Goal: Task Accomplishment & Management: Complete application form

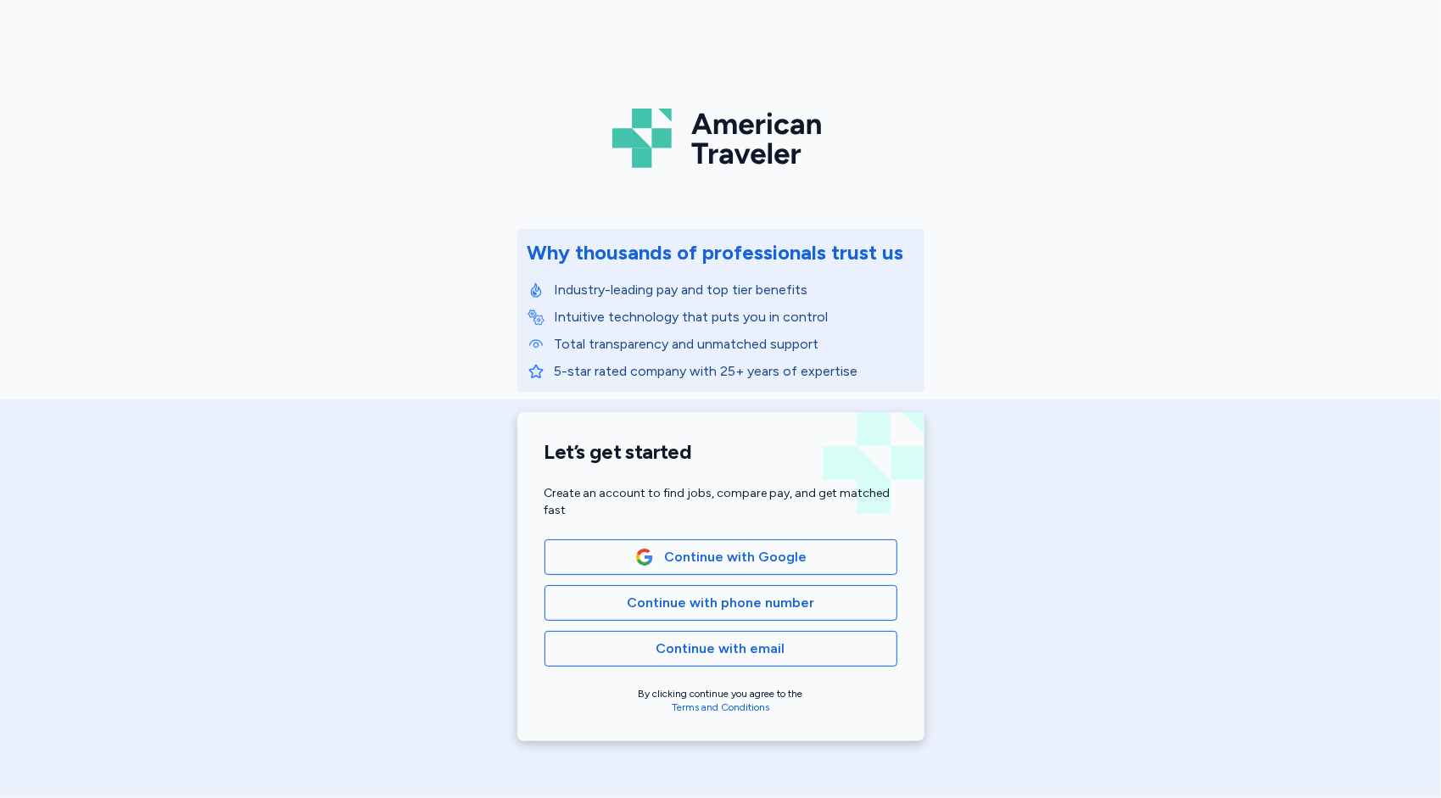
click at [756, 667] on div "Let’s get started Create an account to find jobs, compare pay, and get matched …" at bounding box center [720, 576] width 407 height 329
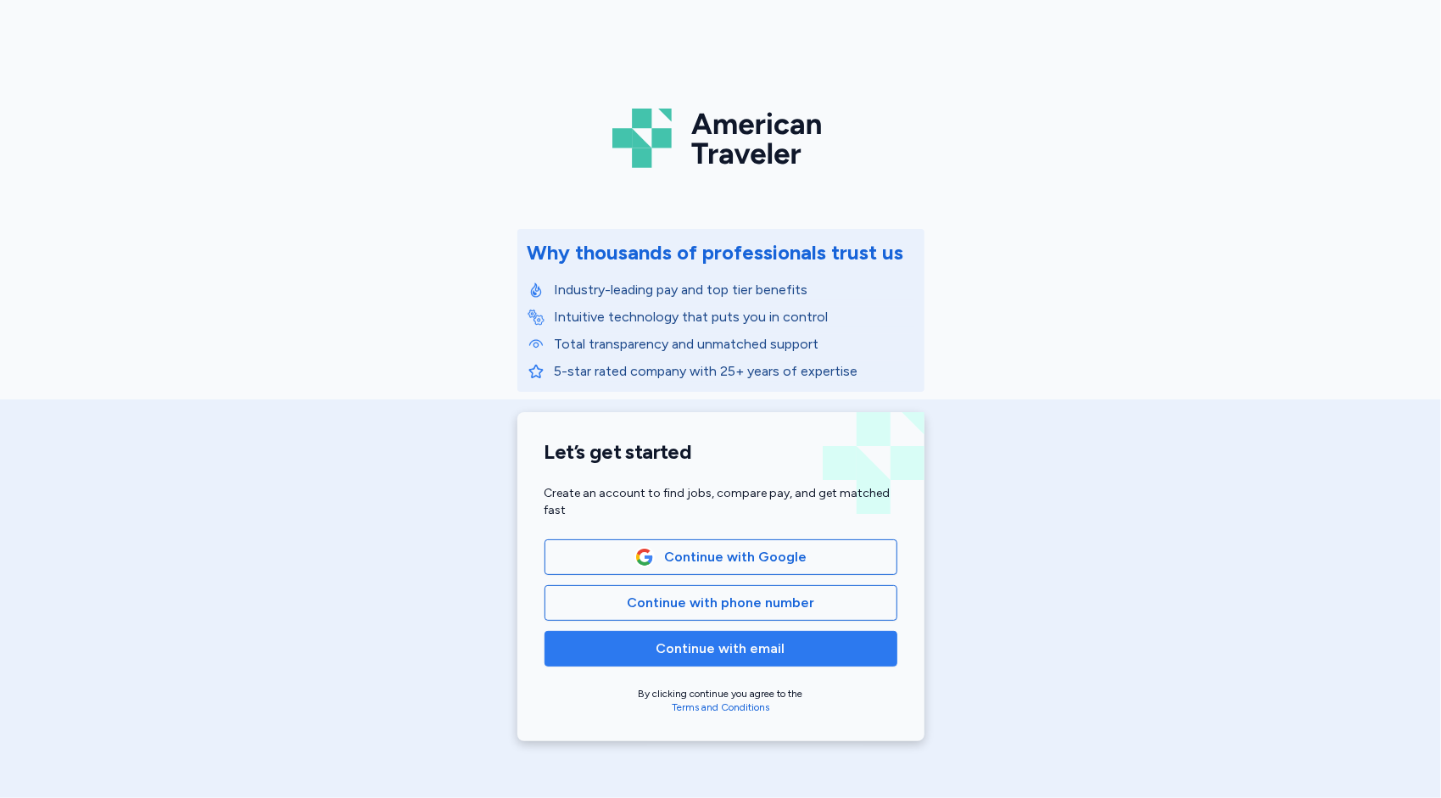
click at [785, 646] on span "Continue with email" at bounding box center [721, 649] width 324 height 20
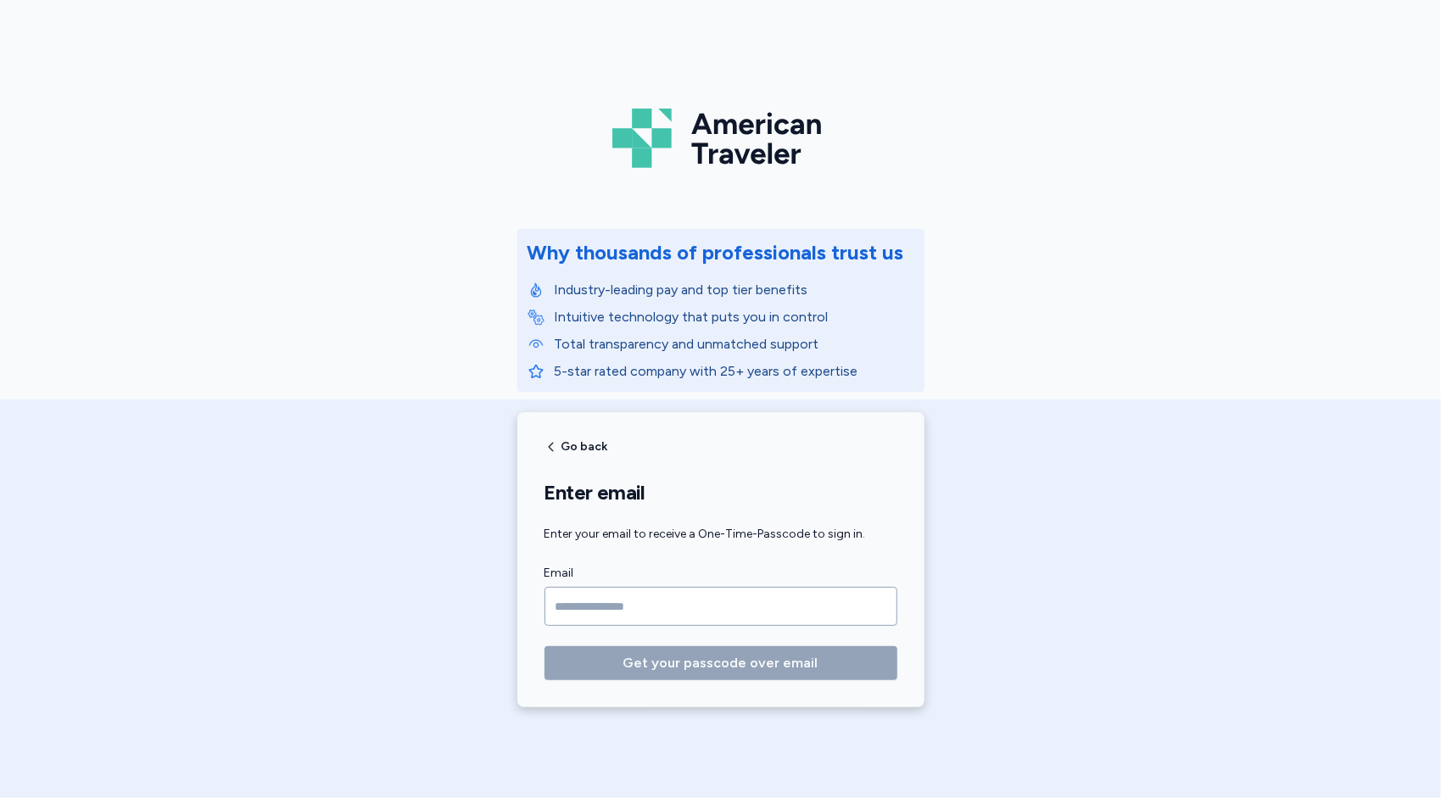
click at [686, 594] on input "Email" at bounding box center [721, 606] width 353 height 39
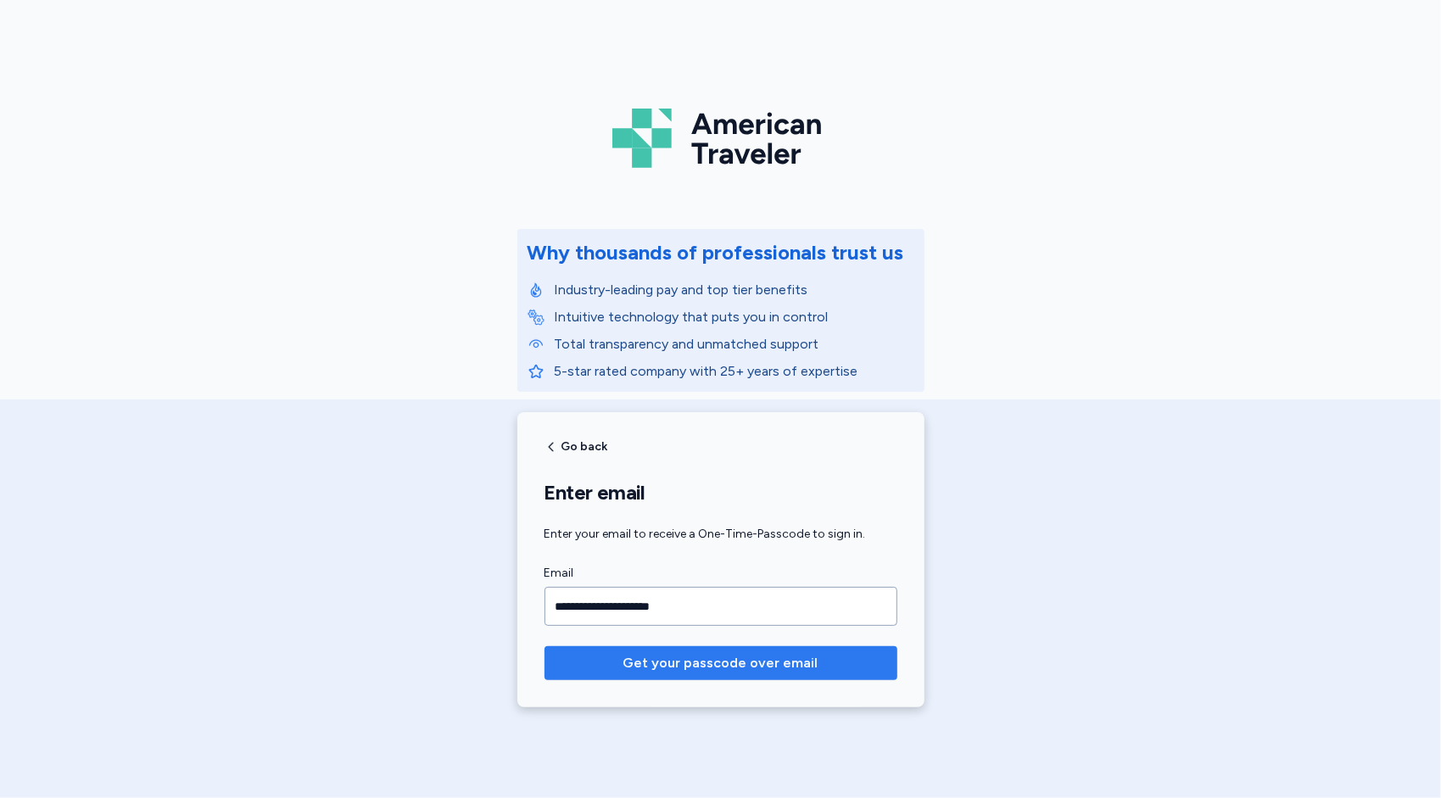
type input "**********"
click at [736, 667] on span "Get your passcode over email" at bounding box center [720, 663] width 195 height 20
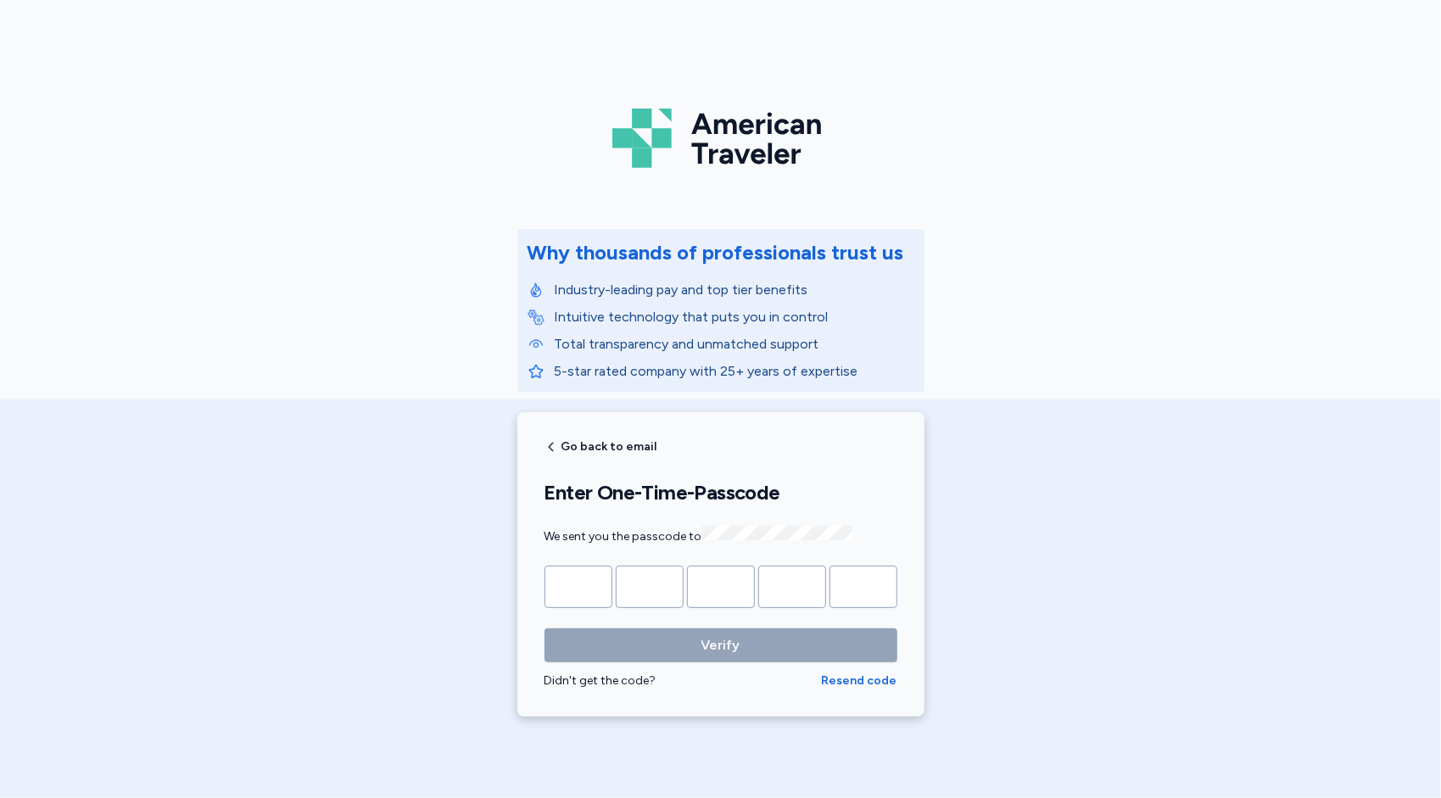
type input "*"
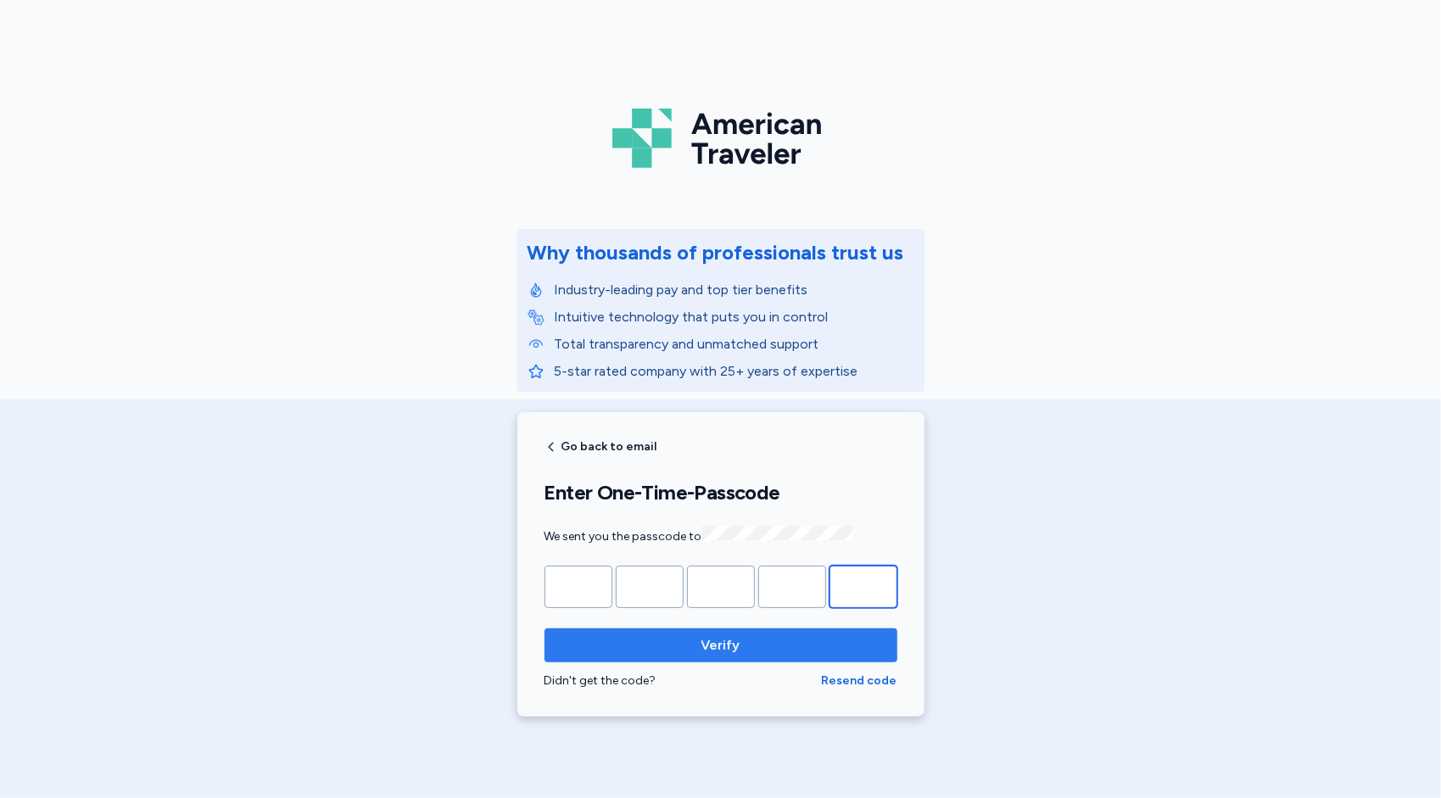
type input "*"
click at [713, 636] on span "Verify" at bounding box center [720, 645] width 39 height 20
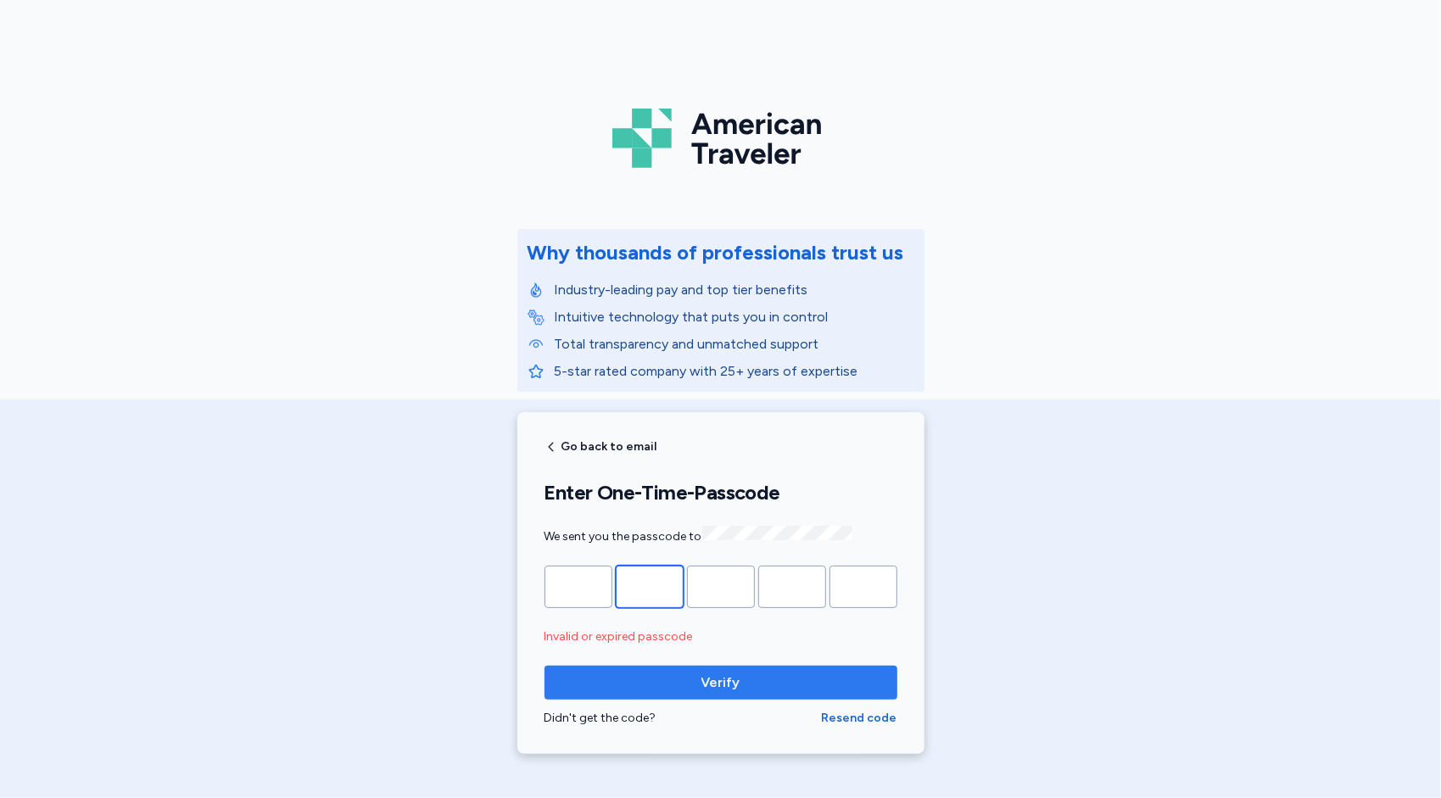
click at [651, 584] on input "*" at bounding box center [650, 587] width 68 height 42
type input "*"
click at [738, 687] on span "Verify" at bounding box center [721, 683] width 326 height 20
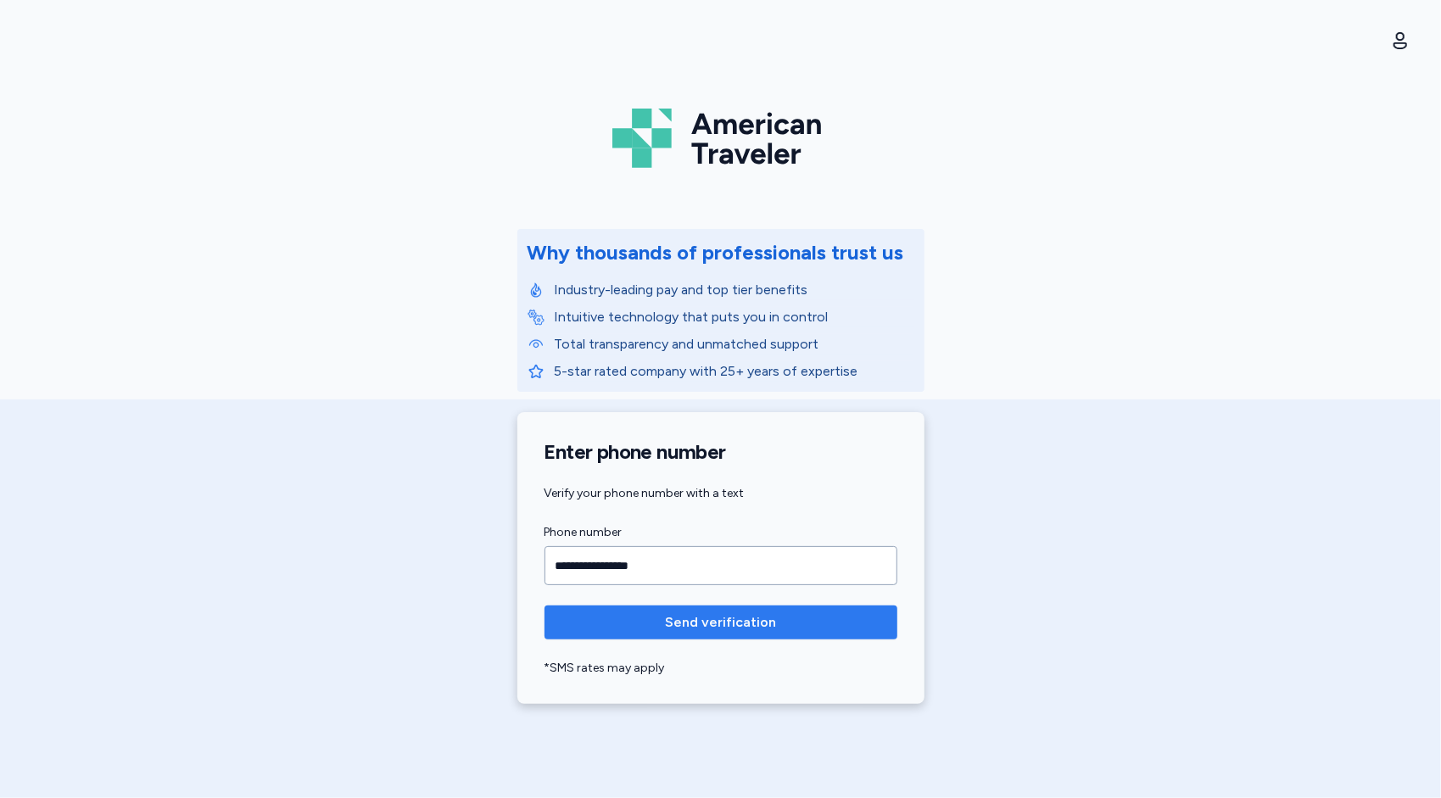
type input "**********"
click at [650, 635] on button "Send verification" at bounding box center [721, 623] width 353 height 34
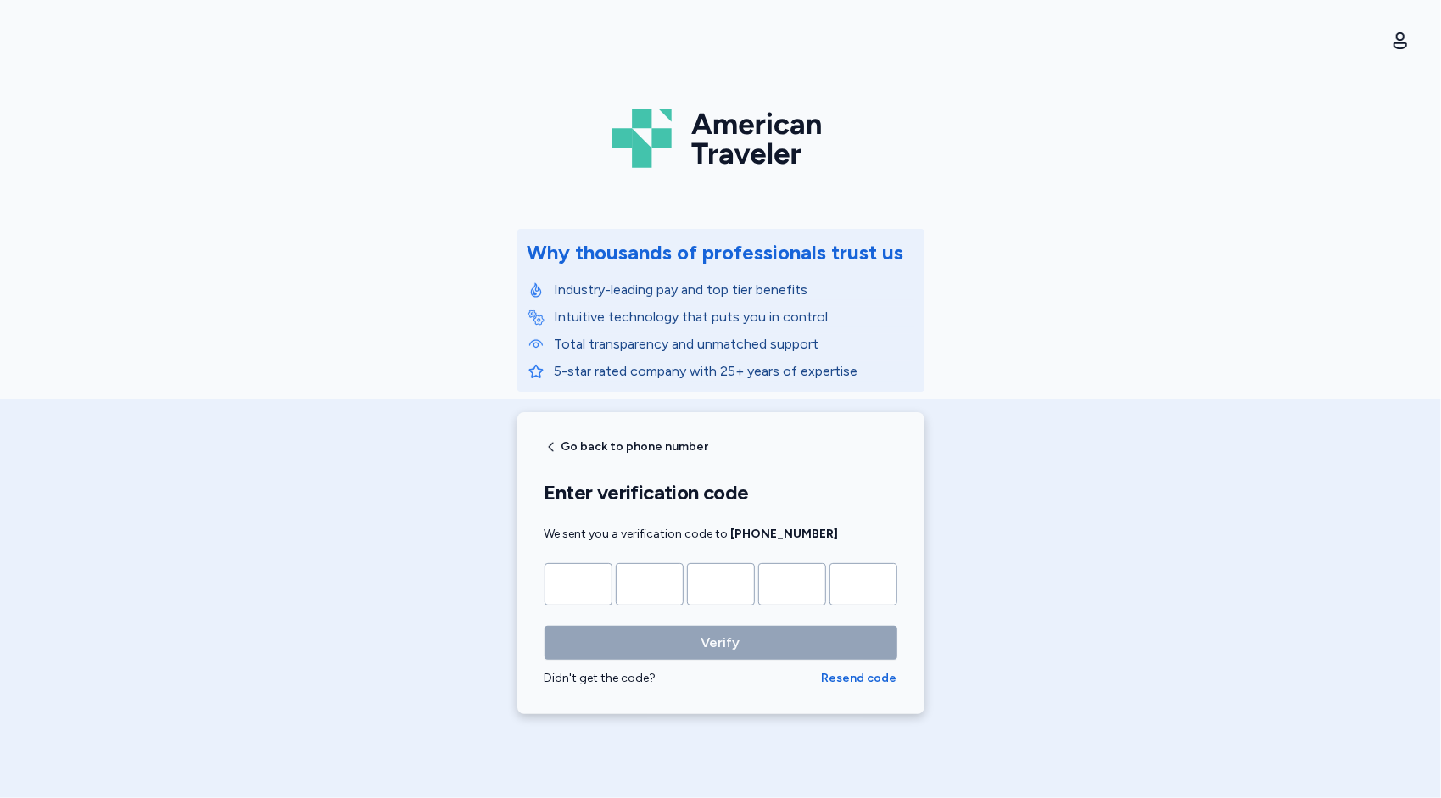
type input "*"
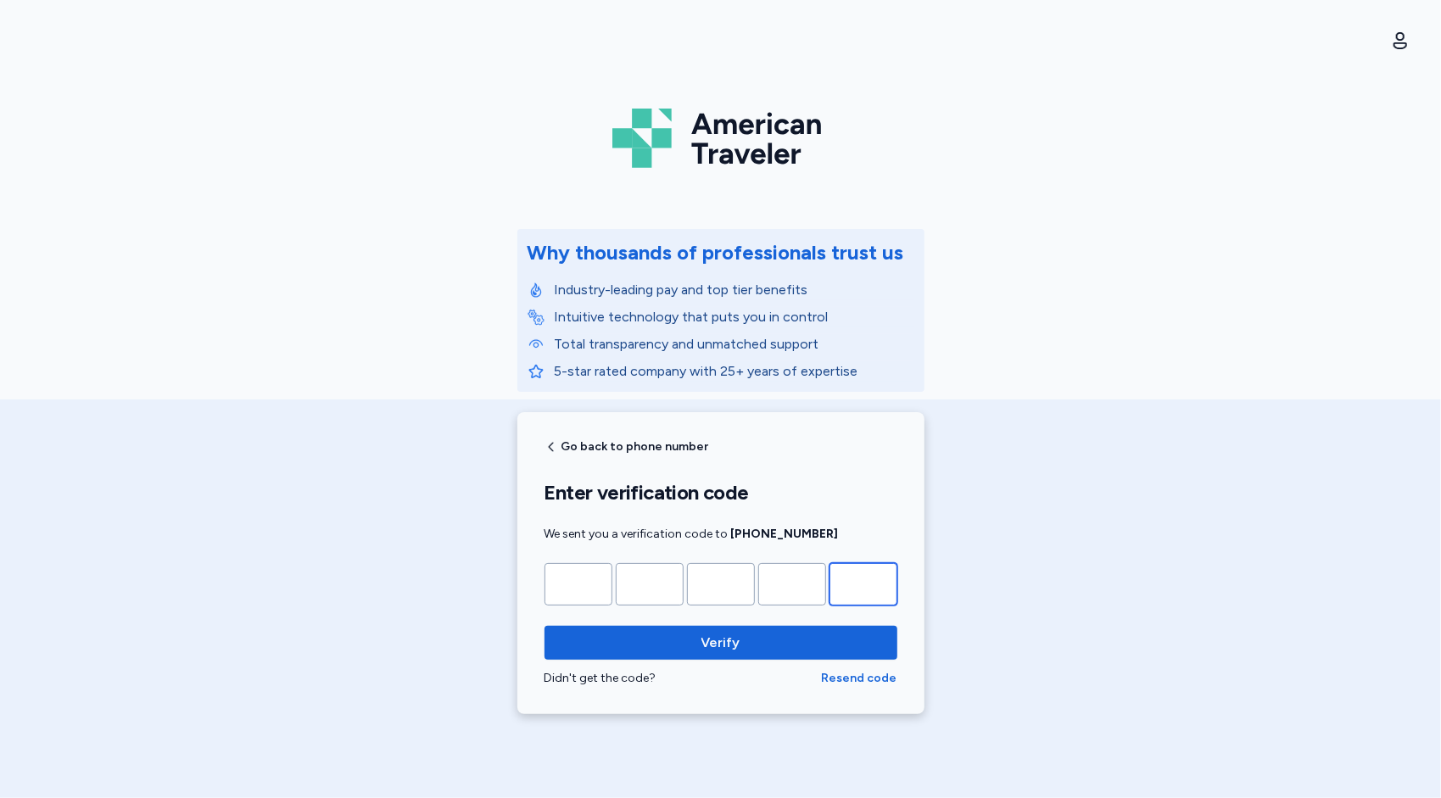
type input "*"
click at [650, 635] on span "Verify" at bounding box center [721, 643] width 326 height 20
